Goal: Information Seeking & Learning: Understand process/instructions

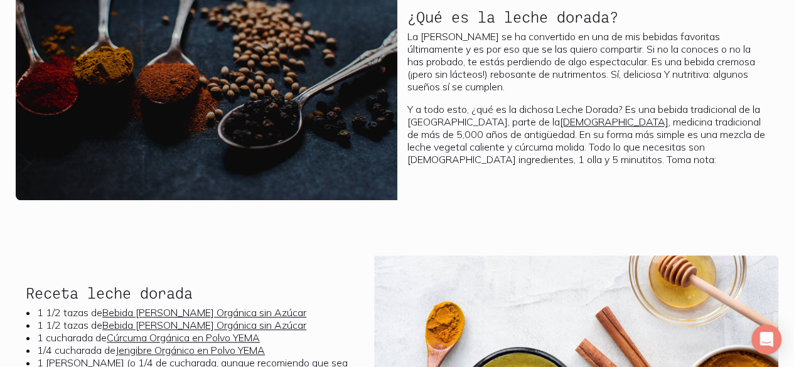
scroll to position [328, 0]
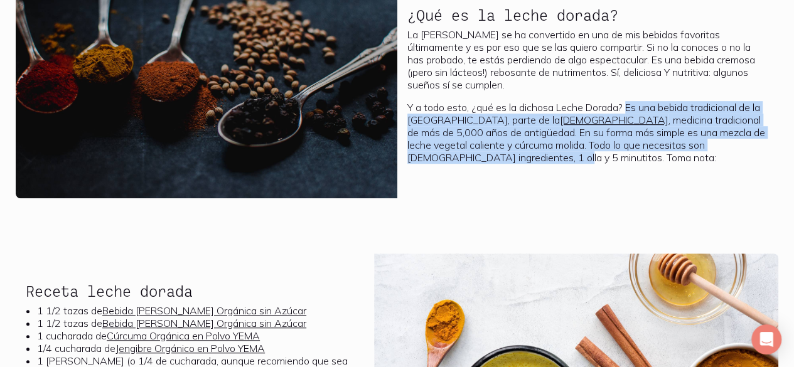
drag, startPoint x: 630, startPoint y: 106, endPoint x: 774, endPoint y: 140, distance: 147.1
click at [774, 140] on div "¿Qué es la leche dorada? La Leche Dorada se ha convertido en una de mis bebidas…" at bounding box center [589, 87] width 382 height 221
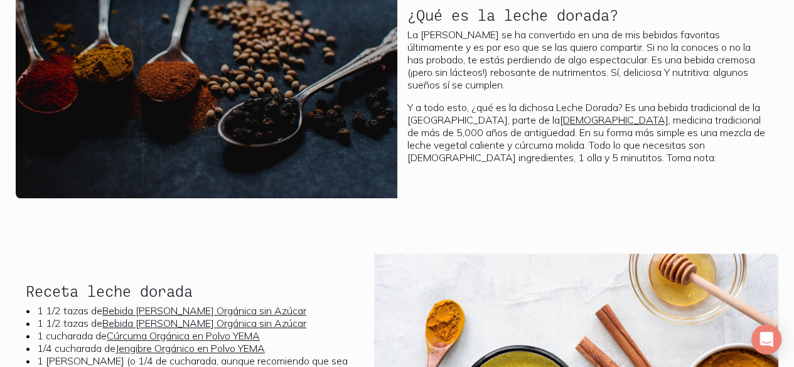
click at [723, 173] on div "¿Qué es la leche dorada? La Leche Dorada se ha convertido en una de mis bebidas…" at bounding box center [589, 85] width 362 height 177
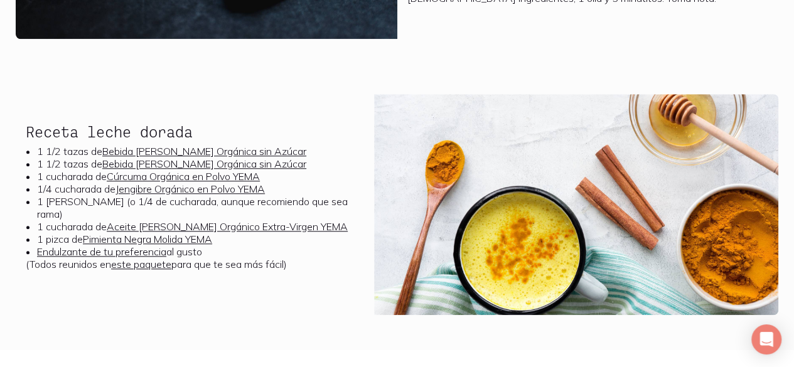
scroll to position [510, 0]
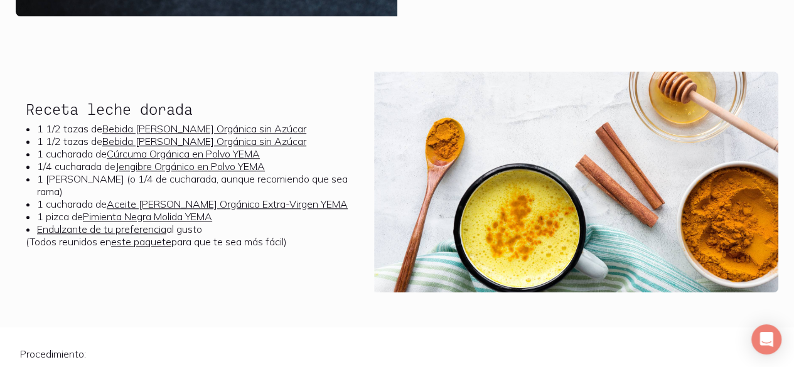
drag, startPoint x: 298, startPoint y: 235, endPoint x: 0, endPoint y: 108, distance: 324.4
click at [0, 108] on div "Receta leche dorada 1 1/2 tazas de Bebida [PERSON_NAME] Orgánica sin Azúcar 1 1…" at bounding box center [397, 190] width 794 height 236
click at [81, 156] on li "1 cucharada de Cúrcuma Orgánica en Polvo YEMA" at bounding box center [200, 154] width 327 height 13
drag, startPoint x: 303, startPoint y: 242, endPoint x: 1, endPoint y: 104, distance: 331.6
click at [1, 104] on div "Receta leche dorada 1 1/2 tazas de Bebida [PERSON_NAME] Orgánica sin Azúcar 1 1…" at bounding box center [397, 190] width 794 height 236
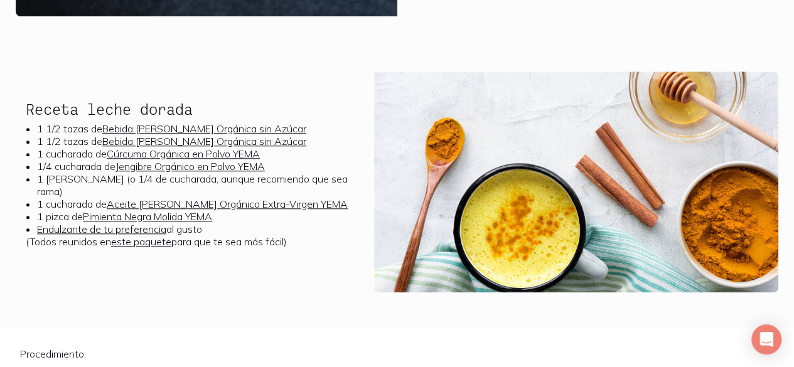
copy div "Receta leche dorada 1 1/2 tazas de Bebida [PERSON_NAME] Orgánica sin Azúcar 1 1…"
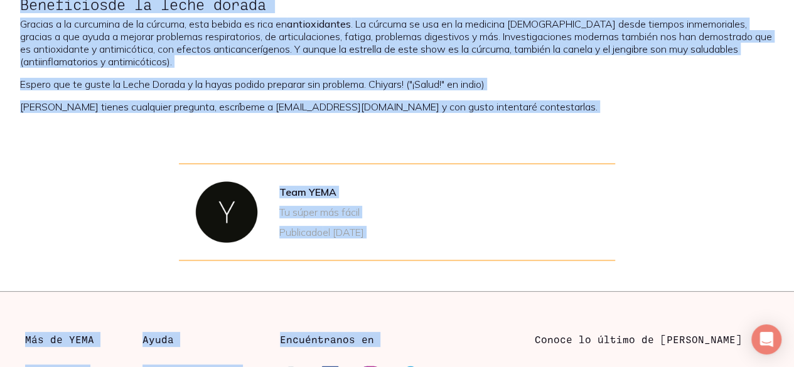
scroll to position [1056, 0]
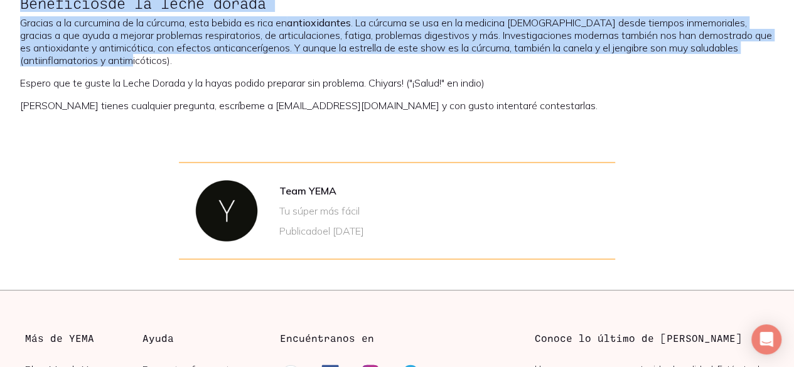
drag, startPoint x: 18, startPoint y: 97, endPoint x: 319, endPoint y: 58, distance: 304.0
copy div "Loremipsumdol: Si ame cons adipisc elitse doeiu tem incididuntut l etdolorem a …"
